Goal: Transaction & Acquisition: Download file/media

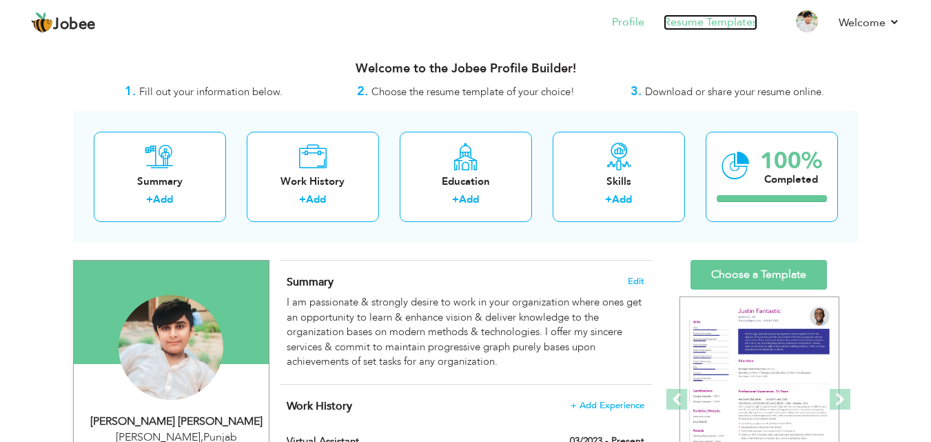
click at [740, 22] on link "Resume Templates" at bounding box center [711, 22] width 94 height 16
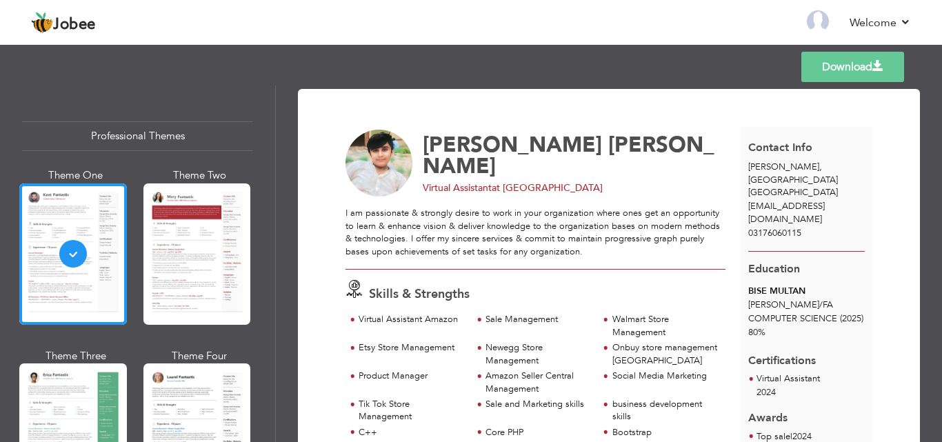
click at [829, 64] on link "Download" at bounding box center [852, 67] width 103 height 30
